Goal: Book appointment/travel/reservation: Book appointment/travel/reservation

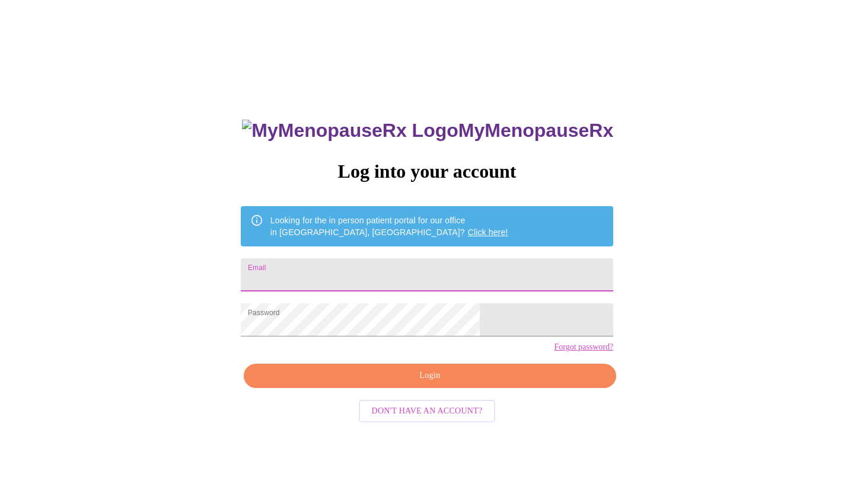
click at [410, 267] on input "Email" at bounding box center [427, 274] width 372 height 33
type input "[EMAIL_ADDRESS][DOMAIN_NAME]"
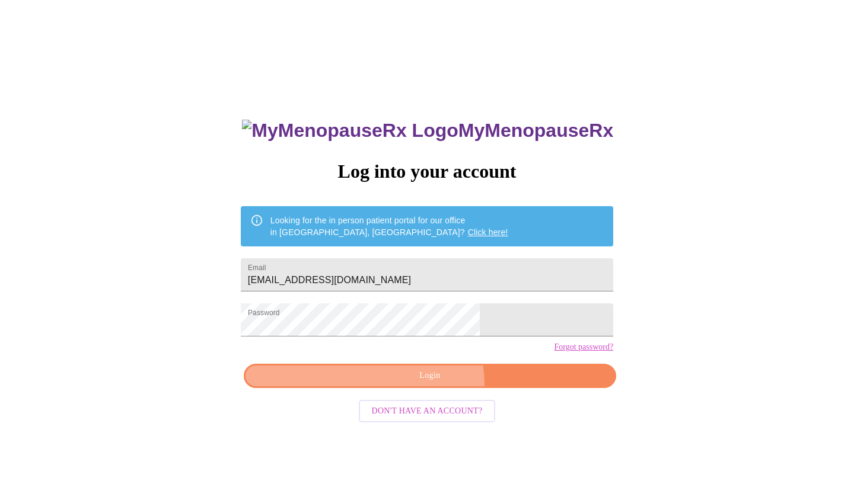
click at [408, 388] on button "Login" at bounding box center [430, 376] width 372 height 24
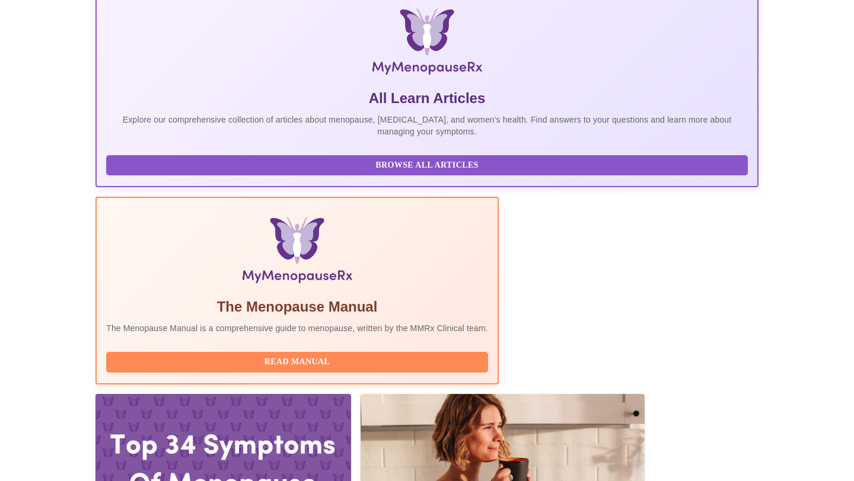
scroll to position [189, 0]
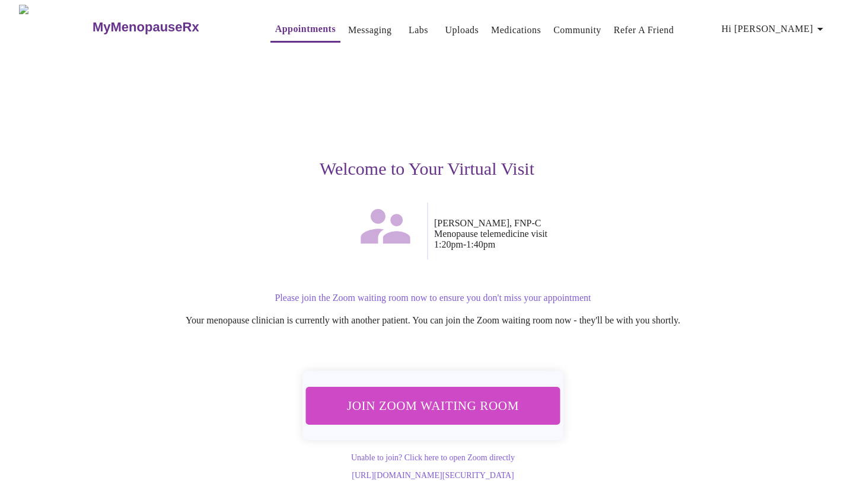
scroll to position [14, 0]
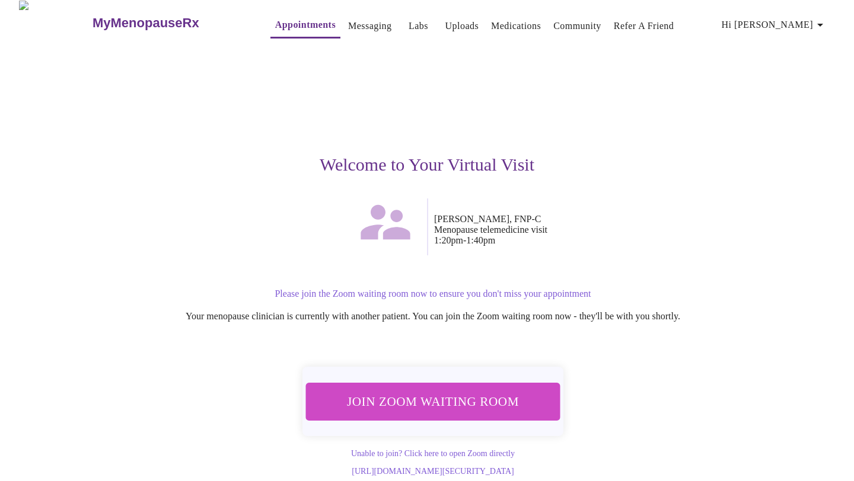
click at [452, 391] on span "Join Zoom Waiting Room" at bounding box center [432, 402] width 223 height 22
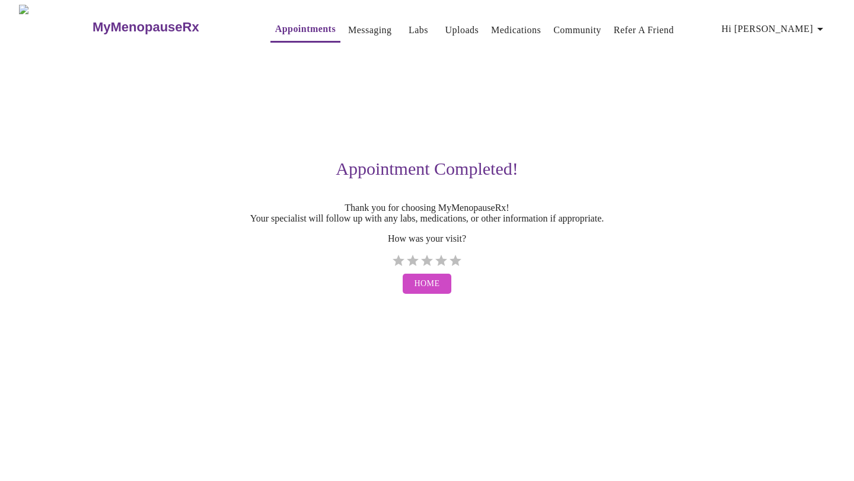
scroll to position [0, 0]
